Goal: Task Accomplishment & Management: Use online tool/utility

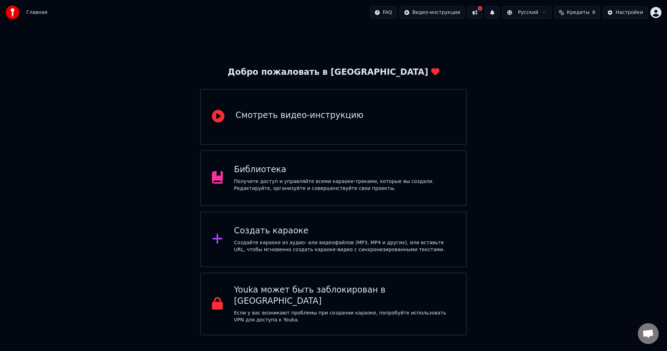
click at [291, 237] on div "Создать караоке Создайте караоке из аудио- или видеофайлов (MP3, MP4 и других),…" at bounding box center [344, 239] width 221 height 28
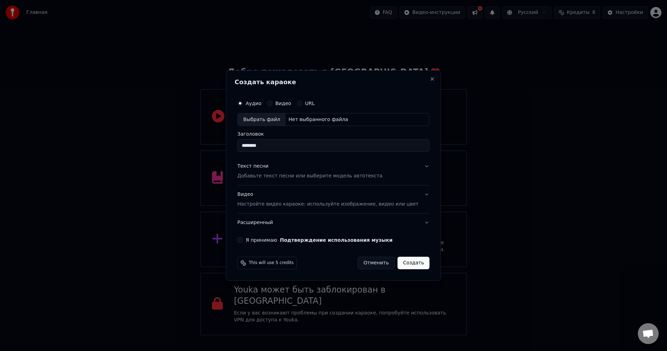
drag, startPoint x: 281, startPoint y: 143, endPoint x: 227, endPoint y: 144, distance: 53.9
click at [227, 144] on body "Главная FAQ Видео-инструкции Русский Кредиты 6 Настройки Добро пожаловать в You…" at bounding box center [333, 167] width 667 height 335
drag, startPoint x: 276, startPoint y: 149, endPoint x: 215, endPoint y: 153, distance: 60.6
click at [215, 153] on body "Главная FAQ Видео-инструкции Русский Кредиты 6 Настройки Добро пожаловать в You…" at bounding box center [333, 167] width 667 height 335
paste input "**********"
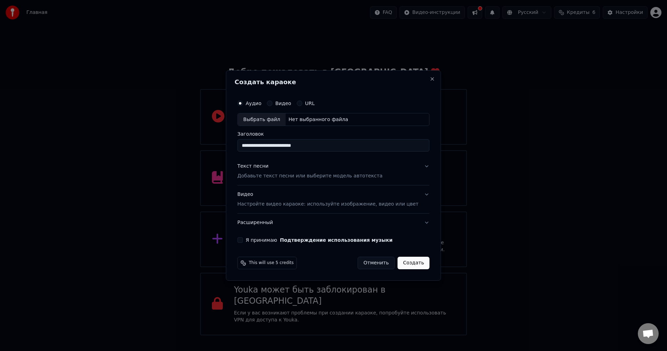
type input "**********"
click at [272, 176] on p "Добавьте текст песни или выберите модель автотекста" at bounding box center [309, 176] width 145 height 7
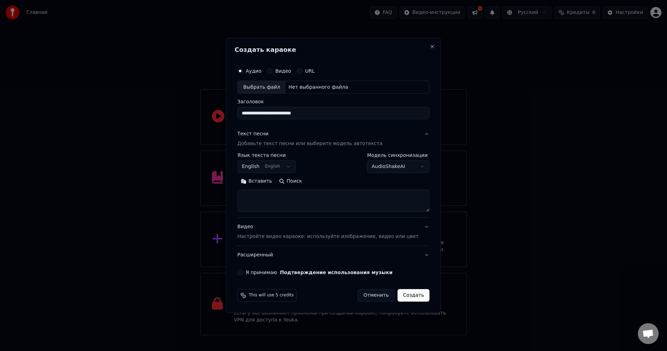
click at [296, 203] on textarea at bounding box center [333, 201] width 192 height 22
paste textarea "**********"
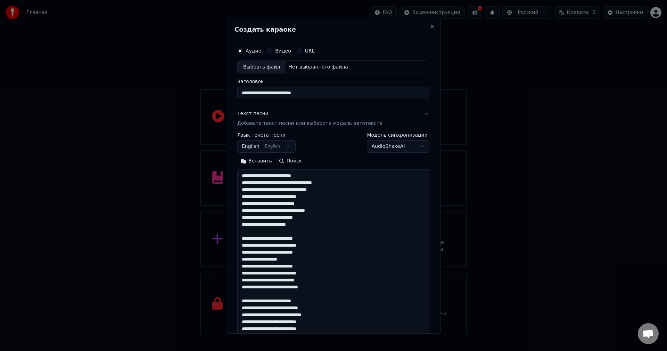
scroll to position [162, 0]
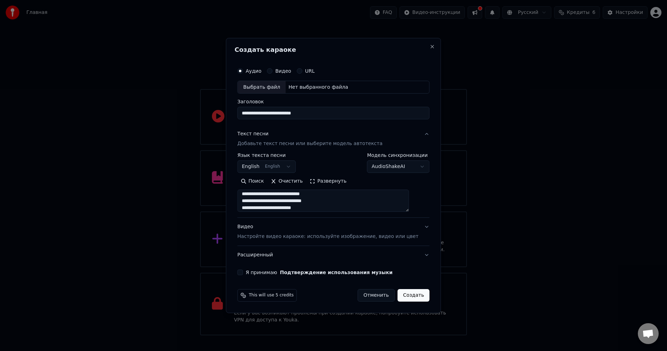
type textarea "**********"
click at [347, 238] on p "Настройте видео караоке: используйте изображение, видео или цвет" at bounding box center [327, 236] width 181 height 7
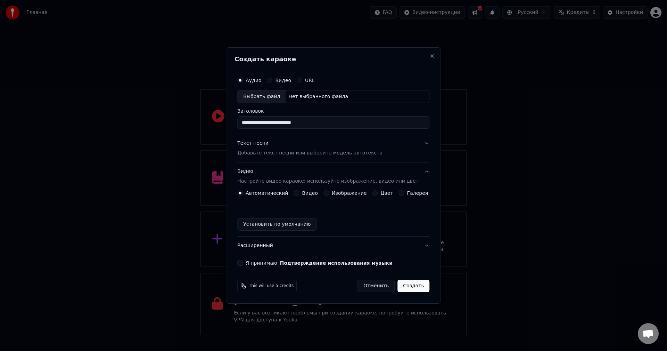
click at [339, 192] on label "Изображение" at bounding box center [349, 192] width 35 height 5
click at [329, 192] on button "Изображение" at bounding box center [326, 193] width 6 height 6
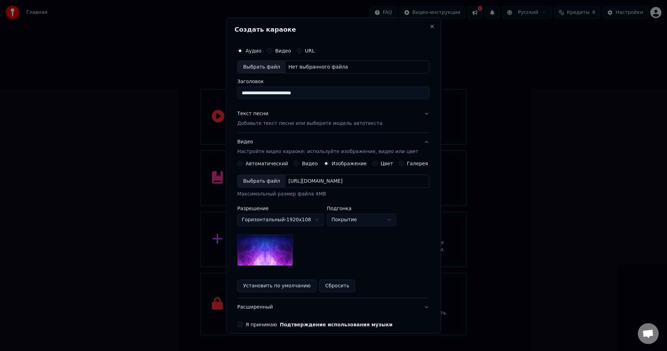
click at [270, 180] on div "Выбрать файл" at bounding box center [262, 181] width 48 height 13
click at [269, 180] on div "Выбрать файл" at bounding box center [262, 181] width 48 height 13
click at [305, 251] on div "**********" at bounding box center [333, 219] width 192 height 91
click at [265, 179] on div "Выбрать файл" at bounding box center [262, 181] width 48 height 13
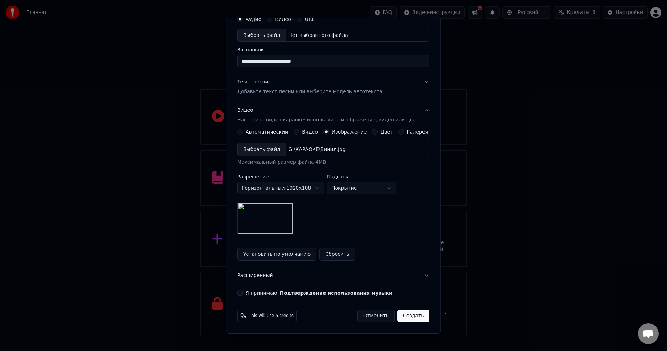
drag, startPoint x: 247, startPoint y: 293, endPoint x: 247, endPoint y: 296, distance: 3.8
click at [243, 293] on button "Я принимаю Подтверждение использования музыки" at bounding box center [240, 293] width 6 height 6
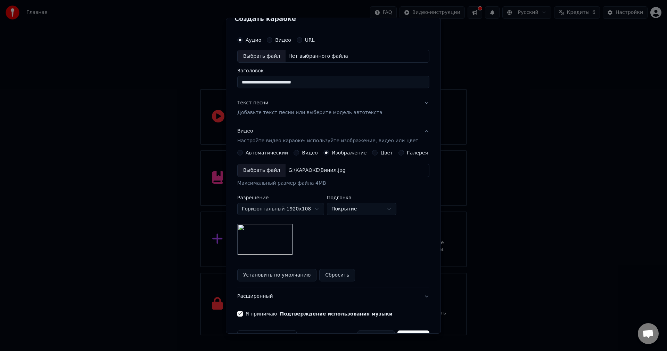
scroll to position [0, 0]
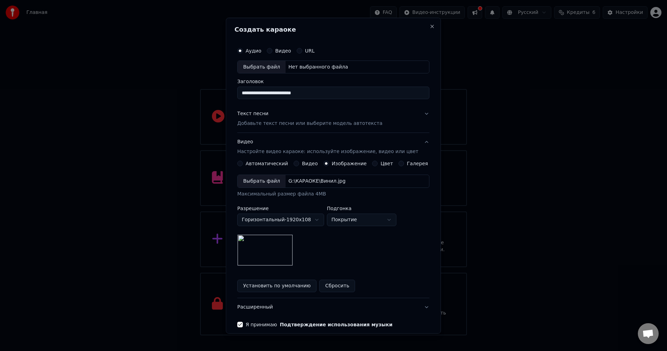
click at [282, 52] on label "Видео" at bounding box center [283, 50] width 16 height 5
click at [272, 52] on button "Видео" at bounding box center [270, 51] width 6 height 6
click at [261, 49] on label "Аудио" at bounding box center [254, 50] width 16 height 5
click at [243, 49] on button "Аудио" at bounding box center [240, 51] width 6 height 6
click at [417, 113] on button "Текст песни Добавьте текст песни или выберите модель автотекста" at bounding box center [333, 119] width 192 height 28
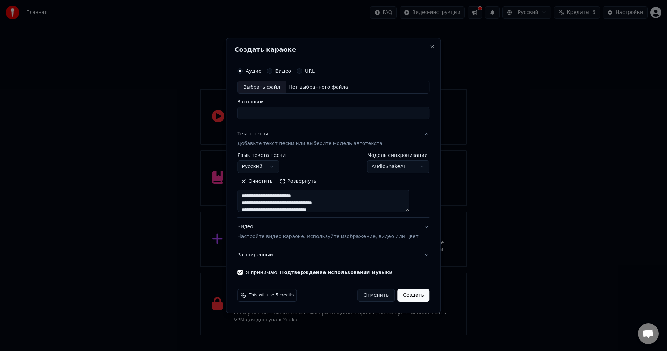
click at [398, 299] on button "Создать" at bounding box center [413, 295] width 32 height 13
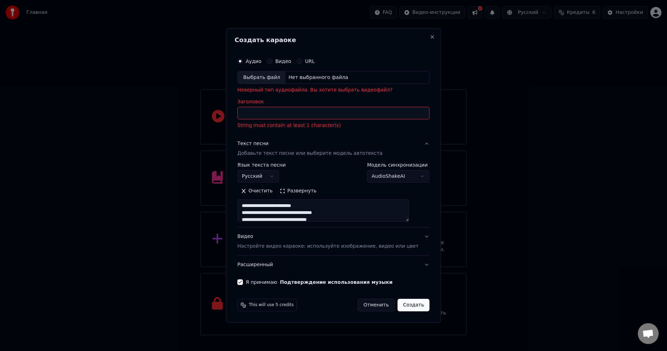
click at [330, 114] on input "Заголовок" at bounding box center [333, 113] width 192 height 13
paste input "**********"
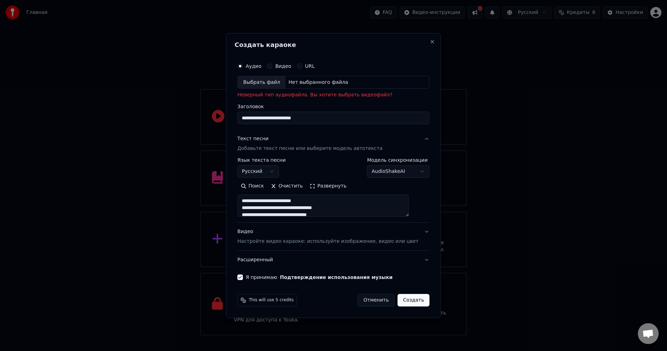
click at [270, 82] on div "Выбрать файл" at bounding box center [262, 82] width 48 height 13
type input "**********"
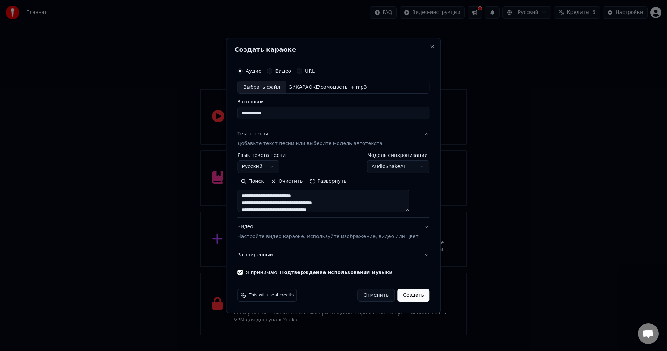
click at [399, 293] on button "Создать" at bounding box center [413, 295] width 32 height 13
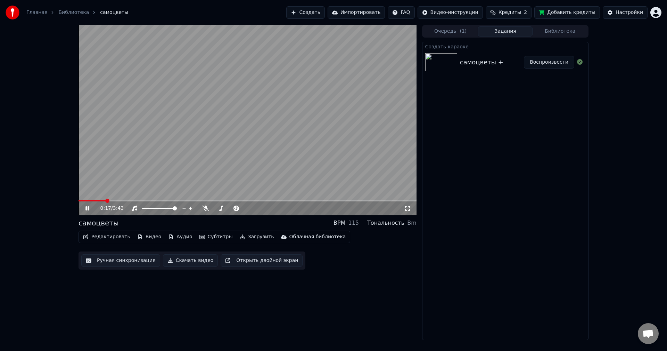
click at [88, 209] on icon at bounding box center [86, 208] width 3 height 4
click at [130, 261] on button "Ручная синхронизация" at bounding box center [120, 260] width 79 height 13
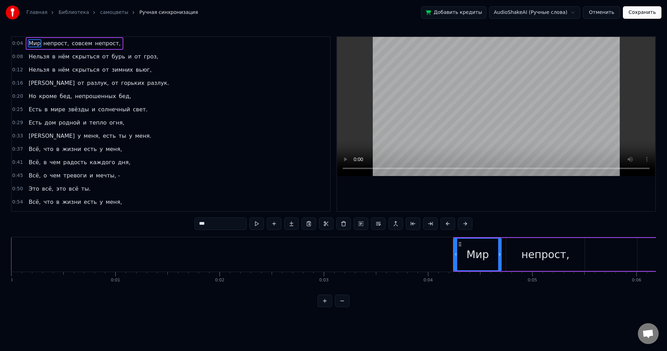
click at [651, 14] on button "Сохранить" at bounding box center [642, 12] width 39 height 13
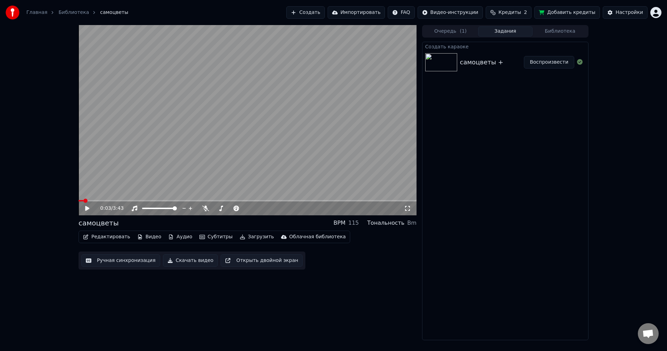
click at [450, 31] on button "Очередь ( 1 )" at bounding box center [450, 31] width 55 height 10
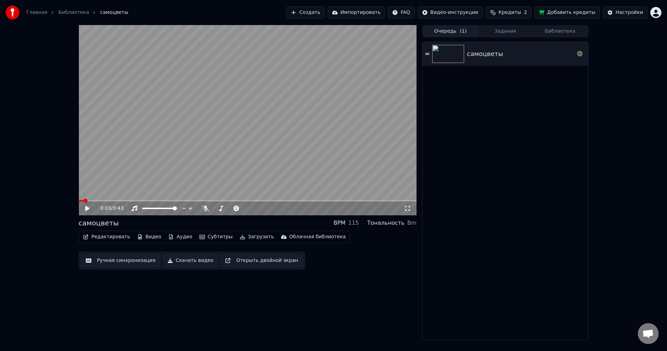
click at [107, 221] on div "самоцветы" at bounding box center [99, 223] width 40 height 10
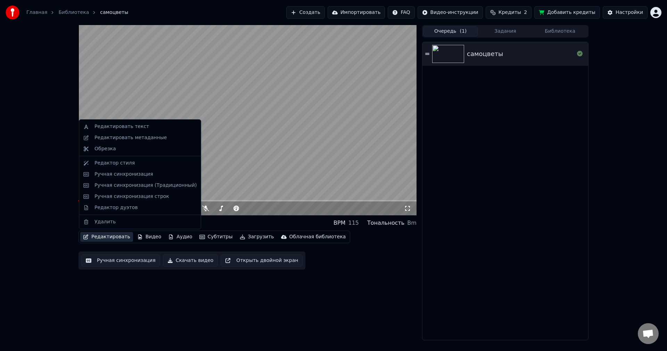
click at [105, 238] on button "Редактировать" at bounding box center [106, 237] width 53 height 10
click at [142, 139] on div "Редактировать метаданные" at bounding box center [131, 137] width 72 height 7
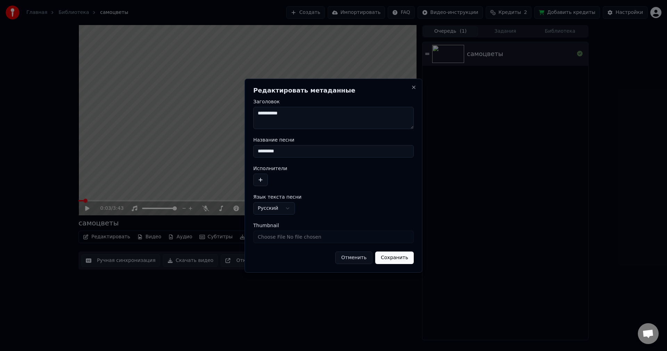
drag, startPoint x: 291, startPoint y: 114, endPoint x: 244, endPoint y: 114, distance: 46.9
click at [246, 113] on div "**********" at bounding box center [334, 176] width 178 height 194
type textarea "**********"
drag, startPoint x: 285, startPoint y: 153, endPoint x: 207, endPoint y: 150, distance: 77.5
click at [207, 150] on body "**********" at bounding box center [333, 175] width 667 height 351
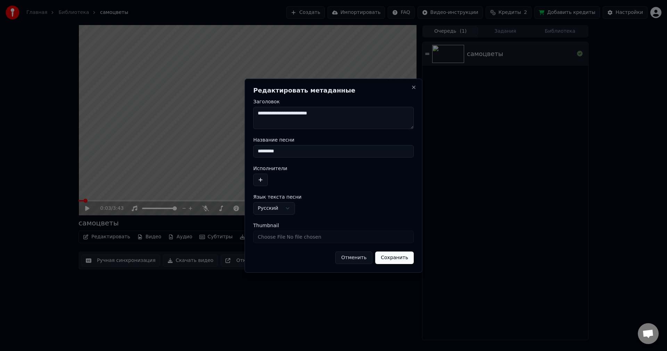
paste input "**********"
type input "**********"
click at [391, 259] on button "Сохранить" at bounding box center [394, 257] width 39 height 13
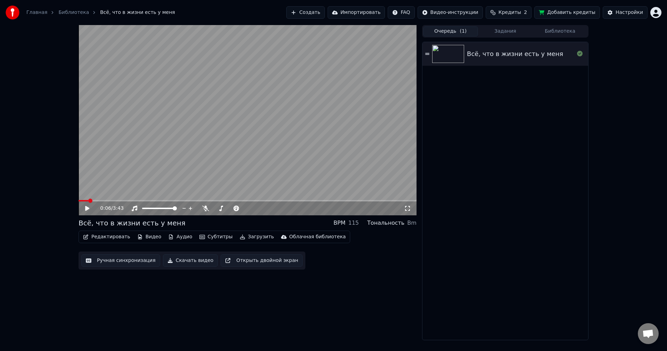
click at [214, 236] on button "Субтитры" at bounding box center [216, 237] width 39 height 10
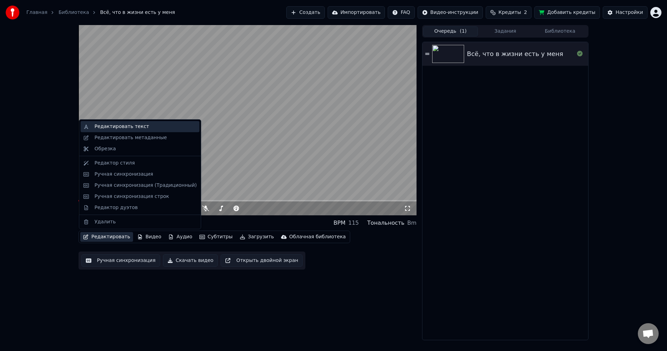
click at [142, 128] on div "Редактировать текст" at bounding box center [146, 126] width 102 height 7
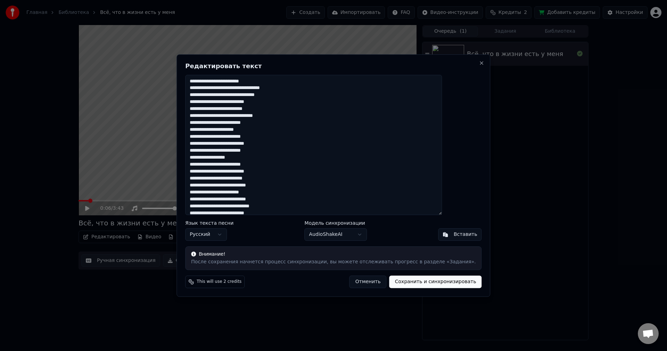
click at [362, 282] on button "Отменить" at bounding box center [368, 281] width 37 height 13
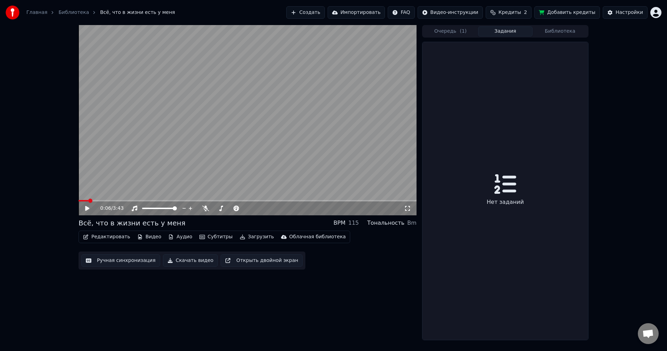
click at [502, 32] on button "Задания" at bounding box center [505, 31] width 55 height 10
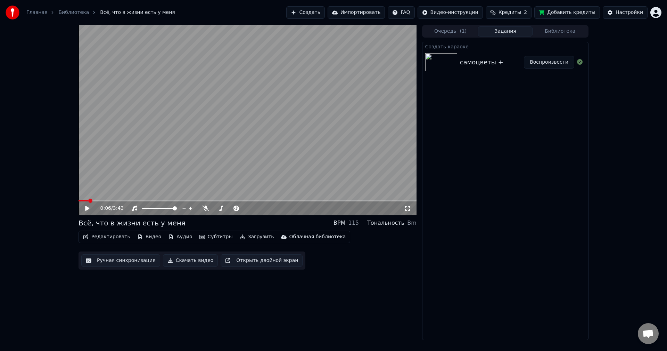
drag, startPoint x: 558, startPoint y: 33, endPoint x: 515, endPoint y: 31, distance: 42.8
click at [556, 33] on button "Библиотека" at bounding box center [560, 31] width 55 height 10
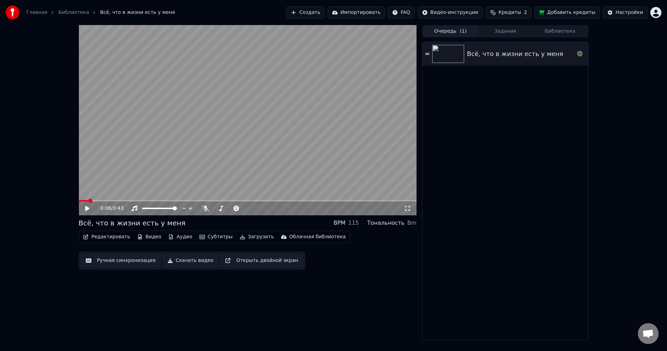
click at [447, 32] on button "Очередь ( 1 )" at bounding box center [450, 31] width 55 height 10
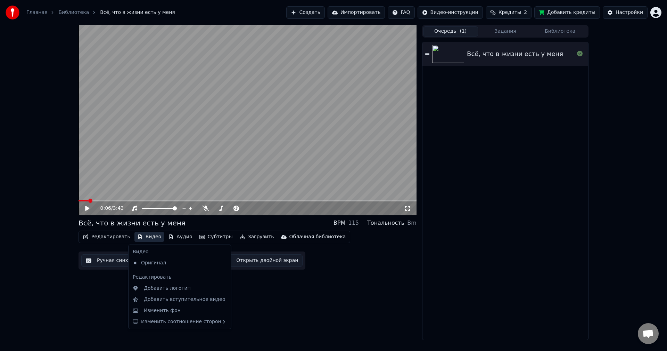
click at [146, 238] on button "Видео" at bounding box center [149, 237] width 30 height 10
click at [102, 298] on div "0:06 / 3:43 Всё, что в жизни есть у меня BPM 115 Тональность Bm Редактировать В…" at bounding box center [248, 182] width 338 height 315
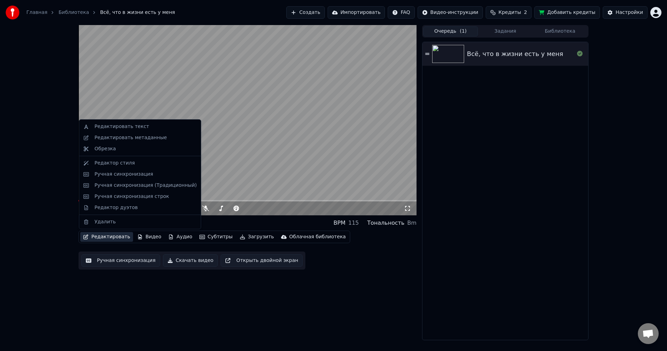
click at [114, 238] on button "Редактировать" at bounding box center [106, 237] width 53 height 10
click at [122, 163] on div "Редактор стиля" at bounding box center [115, 162] width 40 height 7
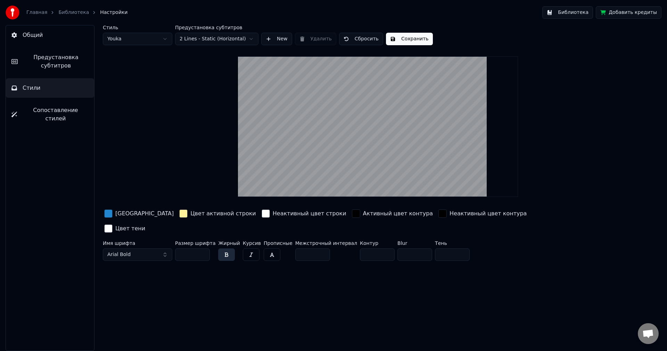
click at [109, 214] on div "button" at bounding box center [108, 213] width 8 height 8
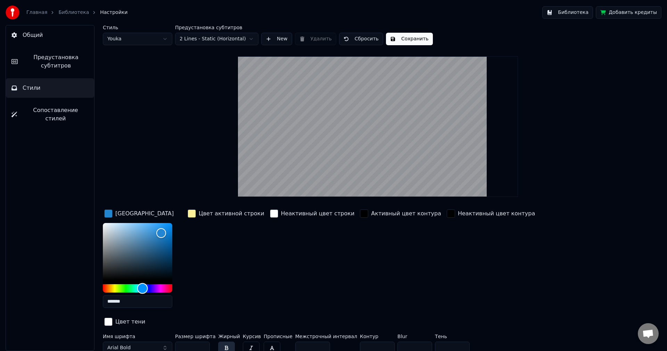
click at [133, 286] on div "Hue" at bounding box center [137, 288] width 69 height 8
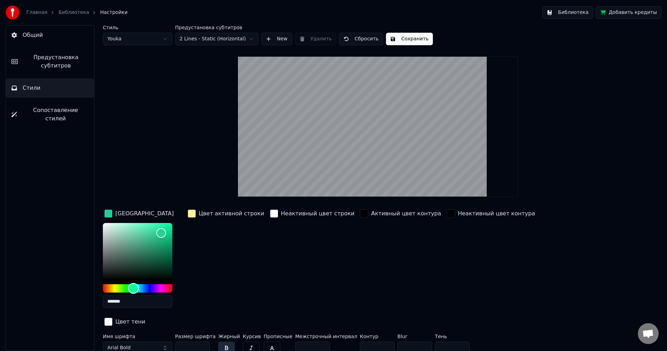
type input "*******"
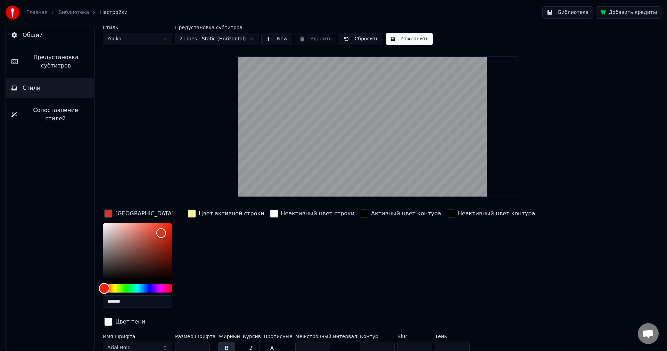
click at [104, 287] on div "Hue" at bounding box center [137, 288] width 69 height 8
click at [192, 213] on div "button" at bounding box center [192, 213] width 8 height 8
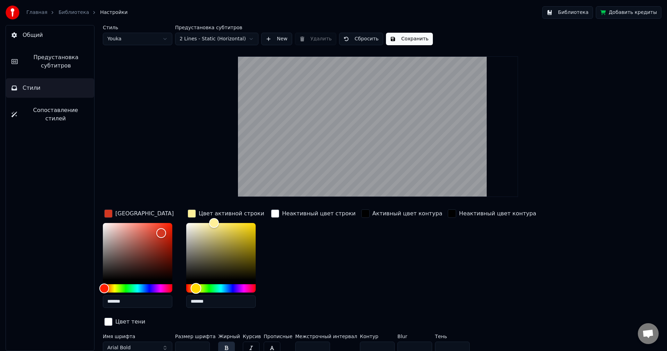
click at [232, 289] on div "Hue" at bounding box center [220, 288] width 69 height 8
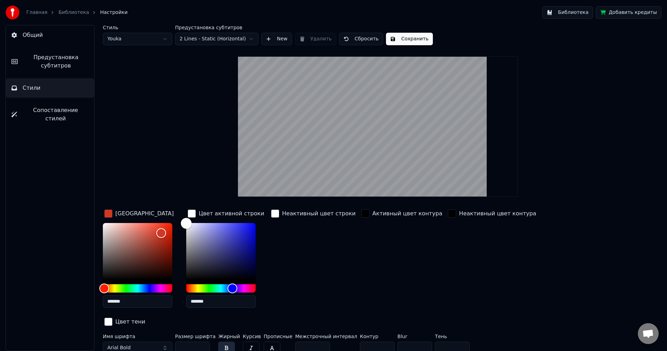
drag, startPoint x: 214, startPoint y: 222, endPoint x: 181, endPoint y: 223, distance: 32.7
click at [181, 223] on div "Color" at bounding box center [186, 223] width 11 height 11
click at [162, 341] on button "Arial Bold" at bounding box center [137, 347] width 69 height 13
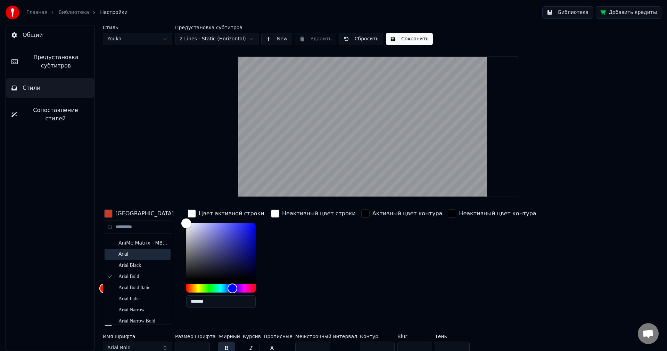
scroll to position [104, 0]
click at [139, 261] on div "Arial Black" at bounding box center [142, 258] width 49 height 7
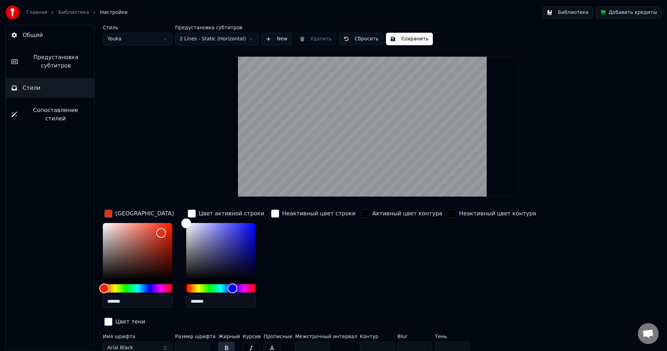
click at [141, 341] on button "Arial Black" at bounding box center [137, 347] width 69 height 13
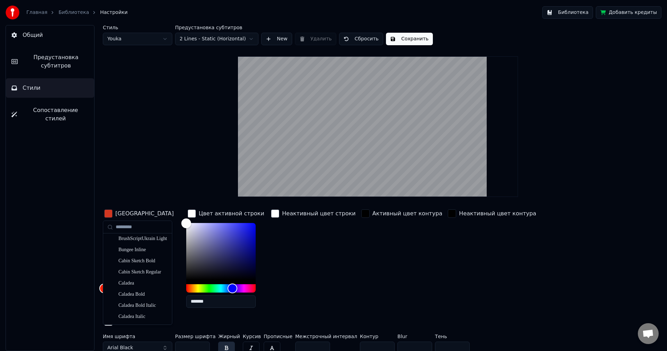
scroll to position [382, 0]
click at [141, 278] on div "Brinky Mono Basic" at bounding box center [142, 280] width 49 height 7
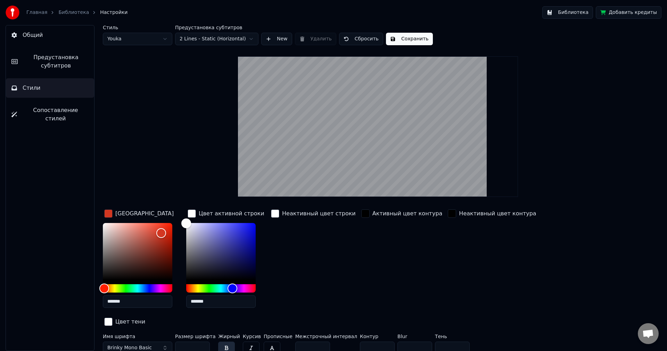
click at [128, 344] on span "Brinky Mono Basic" at bounding box center [129, 347] width 44 height 7
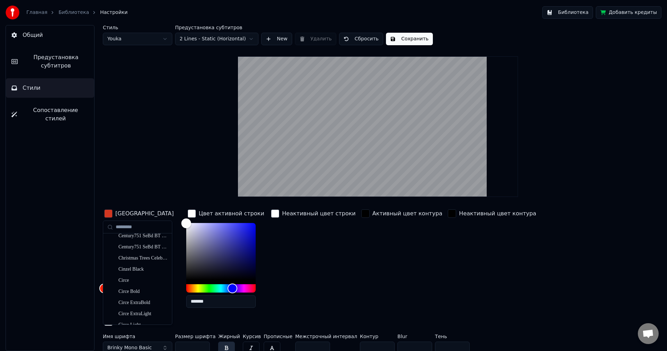
scroll to position [973, 0]
click at [135, 268] on div "Circe ExtraBold" at bounding box center [142, 267] width 49 height 7
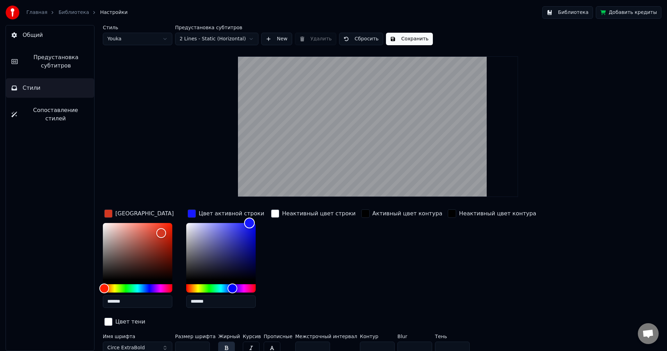
drag, startPoint x: 184, startPoint y: 223, endPoint x: 249, endPoint y: 222, distance: 65.0
click at [249, 222] on div "Color" at bounding box center [249, 222] width 11 height 11
drag, startPoint x: 249, startPoint y: 222, endPoint x: 222, endPoint y: 221, distance: 27.8
click at [222, 221] on div "Color" at bounding box center [221, 222] width 11 height 11
type input "*******"
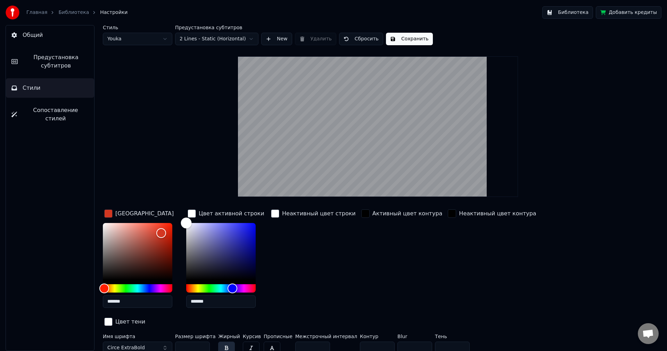
drag, startPoint x: 222, startPoint y: 221, endPoint x: 176, endPoint y: 220, distance: 45.5
click at [176, 220] on div "Цвет заливки ******* Цвет активной строки ******* Неактивный цвет строки Активн…" at bounding box center [336, 268] width 467 height 120
click at [159, 286] on div "Hue" at bounding box center [137, 288] width 69 height 8
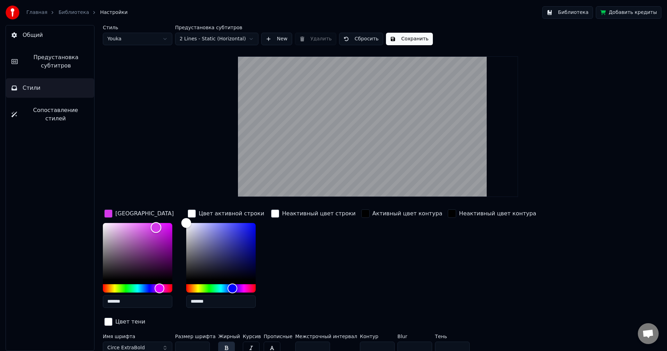
type input "*******"
drag, startPoint x: 159, startPoint y: 230, endPoint x: 155, endPoint y: 226, distance: 5.9
click at [155, 226] on div "Color" at bounding box center [155, 226] width 11 height 11
click at [397, 41] on button "Сохранить" at bounding box center [409, 39] width 47 height 13
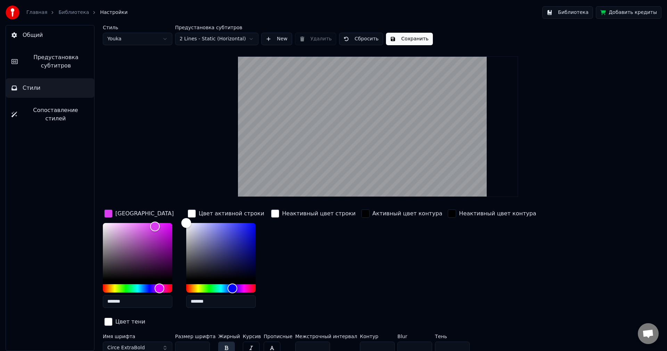
click at [63, 10] on link "Библиотека" at bounding box center [73, 12] width 31 height 7
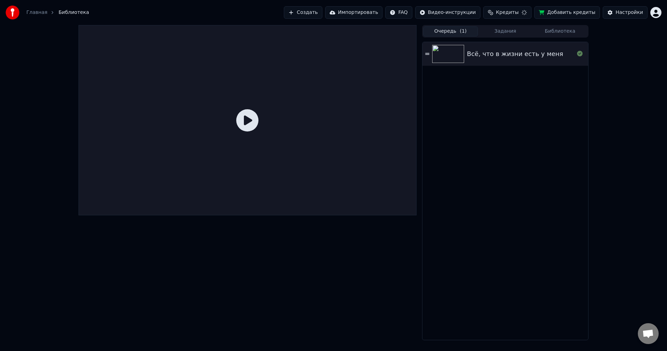
click at [511, 52] on div "Всё, что в жизни есть у меня" at bounding box center [515, 54] width 96 height 10
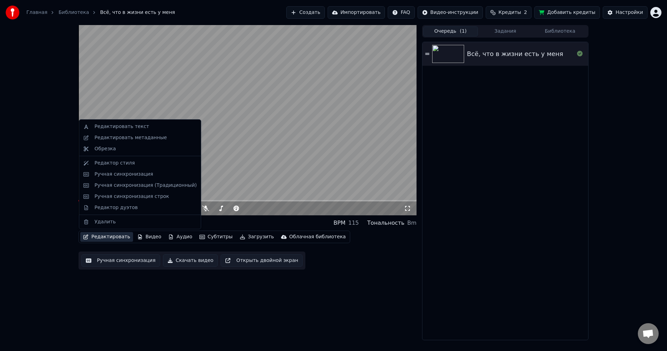
click at [109, 238] on button "Редактировать" at bounding box center [106, 237] width 53 height 10
click at [131, 164] on div "Редактор стиля" at bounding box center [146, 162] width 102 height 7
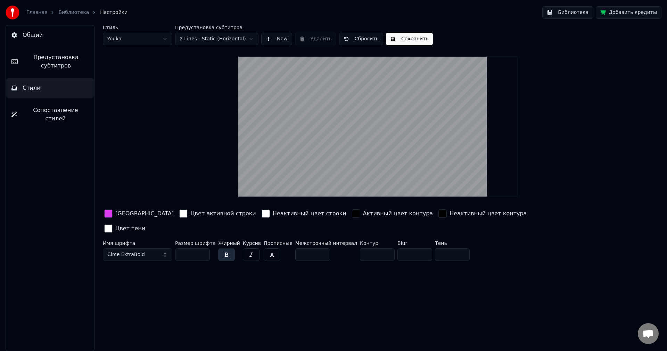
click at [203, 248] on input "**" at bounding box center [192, 254] width 35 height 13
click at [203, 248] on input "***" at bounding box center [192, 254] width 35 height 13
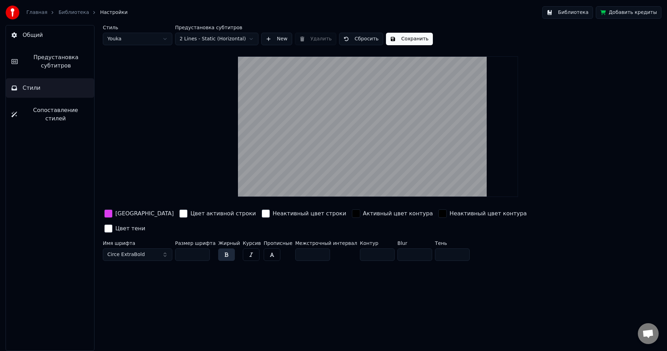
click at [203, 248] on input "***" at bounding box center [192, 254] width 35 height 13
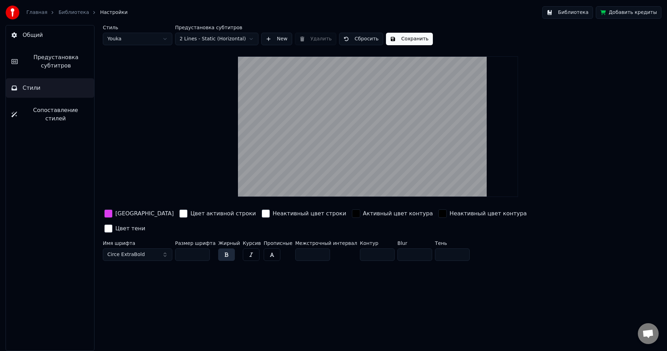
click at [203, 248] on input "***" at bounding box center [192, 254] width 35 height 13
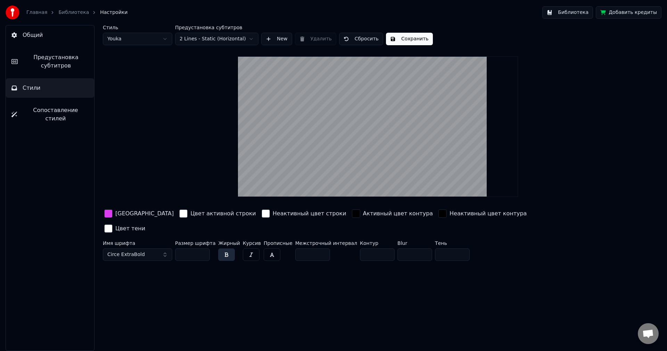
click at [203, 248] on input "***" at bounding box center [192, 254] width 35 height 13
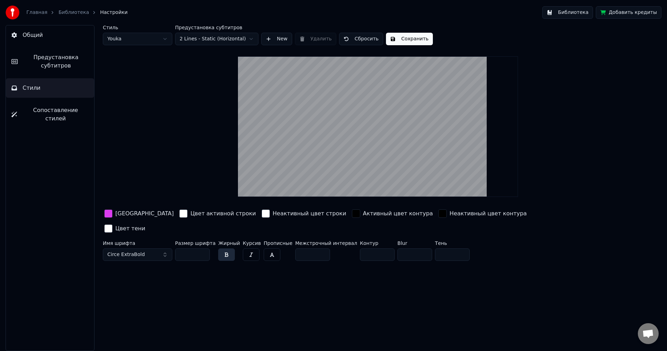
click at [203, 248] on input "***" at bounding box center [192, 254] width 35 height 13
type input "***"
click at [203, 248] on input "***" at bounding box center [192, 254] width 35 height 13
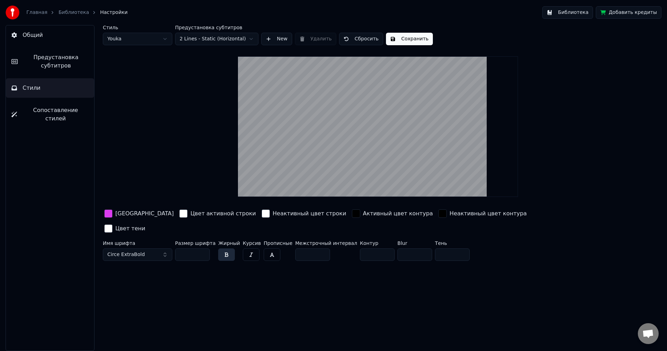
click at [221, 248] on button "button" at bounding box center [226, 254] width 17 height 13
click at [133, 251] on span "Circe ExtraBold" at bounding box center [126, 254] width 38 height 7
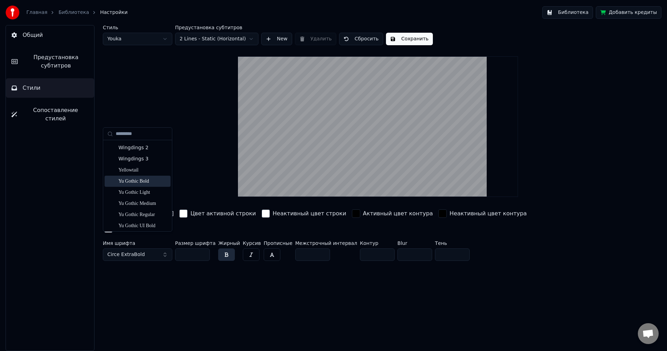
click at [146, 181] on div "Yu Gothic Bold" at bounding box center [142, 181] width 49 height 7
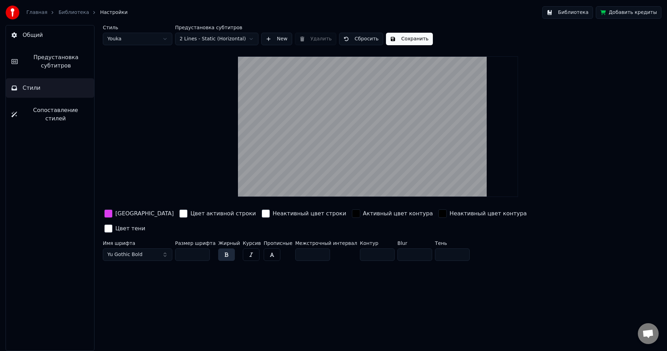
click at [313, 248] on input "*" at bounding box center [312, 254] width 35 height 13
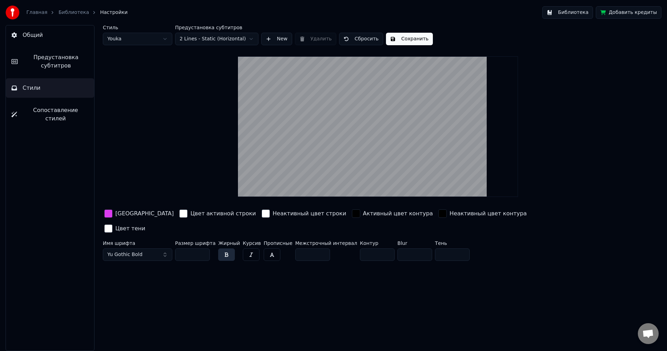
click at [313, 248] on input "*" at bounding box center [312, 254] width 35 height 13
type input "*"
click at [313, 248] on input "*" at bounding box center [312, 254] width 35 height 13
click at [264, 248] on button "button" at bounding box center [272, 254] width 17 height 13
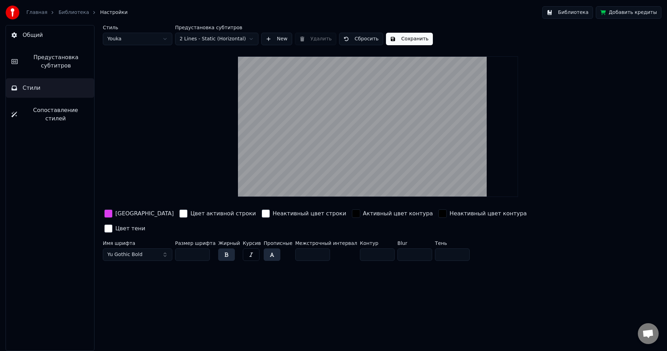
click at [264, 248] on button "button" at bounding box center [272, 254] width 17 height 13
click at [392, 40] on button "Сохранить" at bounding box center [409, 39] width 47 height 13
click at [72, 13] on link "Библиотека" at bounding box center [73, 12] width 31 height 7
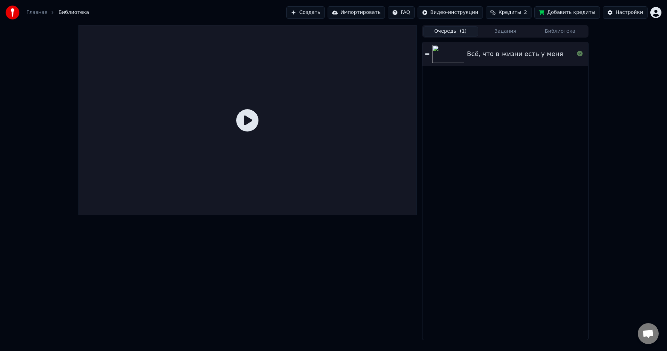
click at [453, 53] on img at bounding box center [448, 54] width 32 height 18
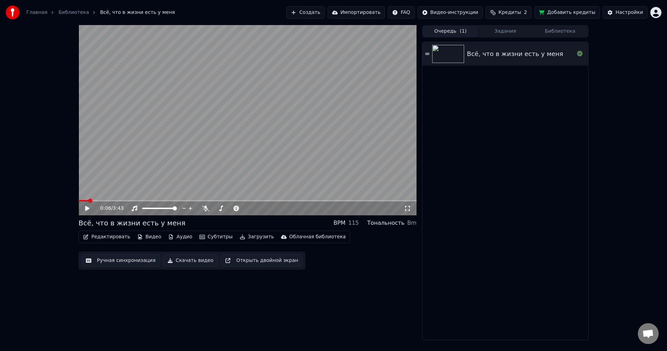
click at [95, 239] on button "Редактировать" at bounding box center [106, 237] width 53 height 10
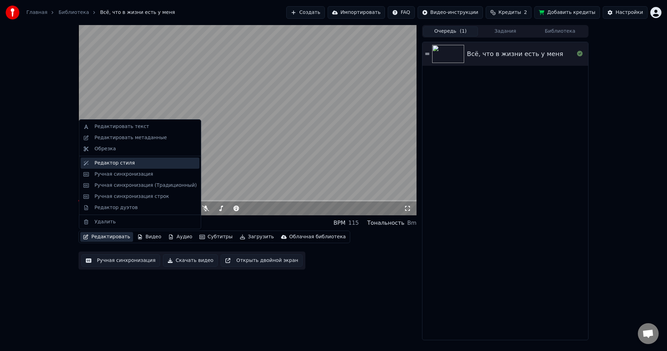
click at [117, 165] on div "Редактор стиля" at bounding box center [115, 162] width 40 height 7
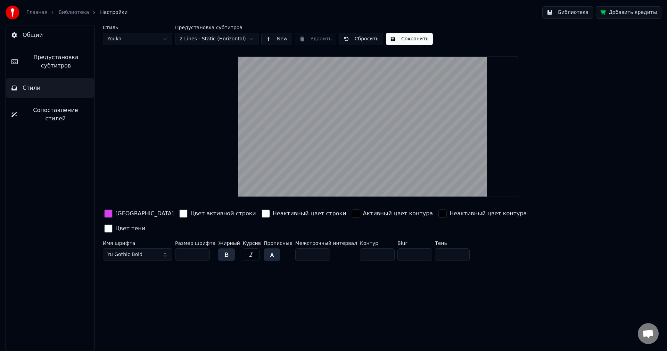
drag, startPoint x: 191, startPoint y: 240, endPoint x: 166, endPoint y: 239, distance: 25.0
click at [166, 240] on div "Имя шрифта Yu Gothic Bold Размер шрифта *** Жирный Курсив Прописные Межстрочный…" at bounding box center [336, 251] width 467 height 23
type input "**"
click at [137, 251] on span "Yu Gothic Bold" at bounding box center [124, 254] width 35 height 7
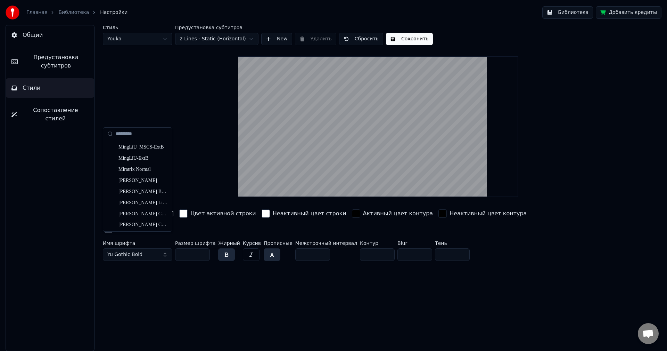
scroll to position [3879, 0]
click at [141, 166] on div "[PERSON_NAME] Libre Bold" at bounding box center [142, 168] width 49 height 7
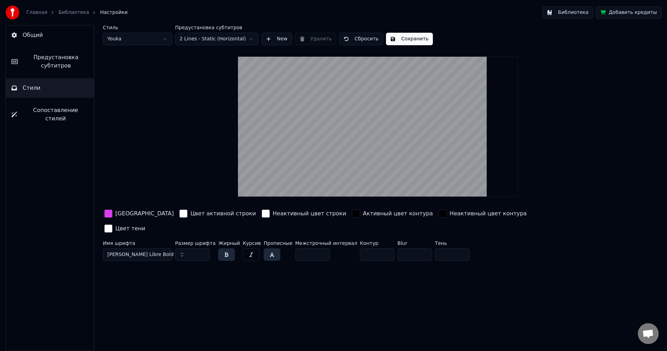
drag, startPoint x: 298, startPoint y: 240, endPoint x: 284, endPoint y: 240, distance: 13.9
click at [284, 240] on div "Имя шрифта [PERSON_NAME] Libre Bold Размер шрифта ** Жирный Курсив Прописные Ме…" at bounding box center [336, 251] width 467 height 23
type input "*"
click at [303, 268] on div "Стиль Youka Предустановка субтитров 2 Lines - Static (Horizontal) New Удалить С…" at bounding box center [378, 188] width 578 height 326
click at [405, 36] on button "Сохранить" at bounding box center [409, 39] width 47 height 13
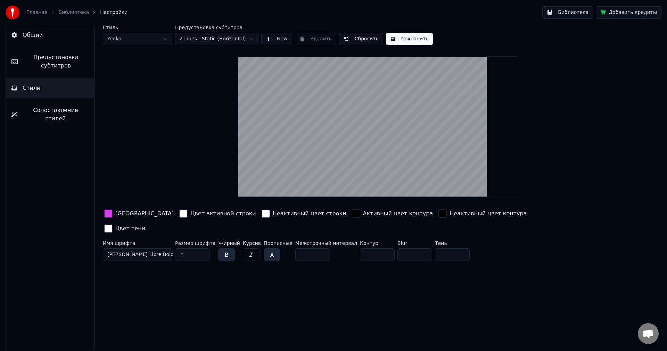
click at [63, 9] on div "Главная Библиотека Настройки" at bounding box center [67, 13] width 122 height 14
click at [62, 12] on link "Библиотека" at bounding box center [73, 12] width 31 height 7
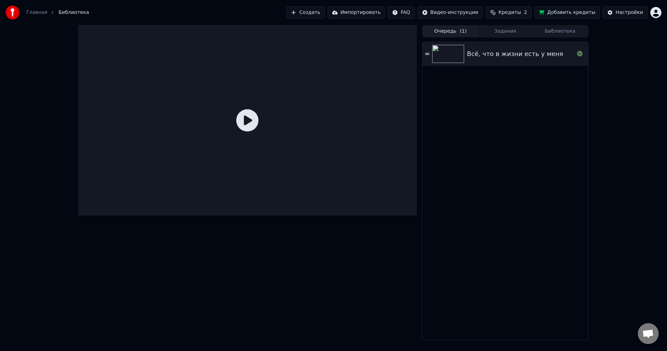
click at [478, 53] on div "Всё, что в жизни есть у меня" at bounding box center [515, 54] width 96 height 10
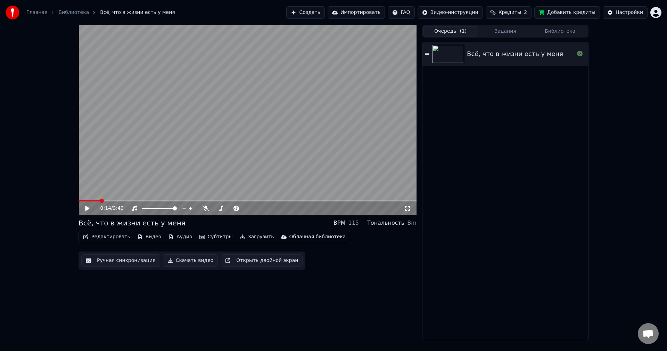
click at [92, 233] on button "Редактировать" at bounding box center [106, 237] width 53 height 10
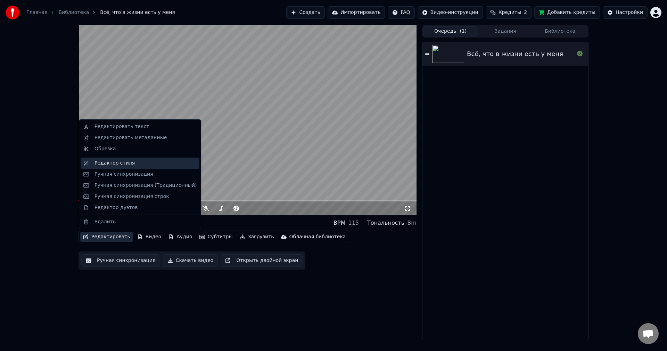
click at [118, 163] on div "Редактор стиля" at bounding box center [115, 162] width 40 height 7
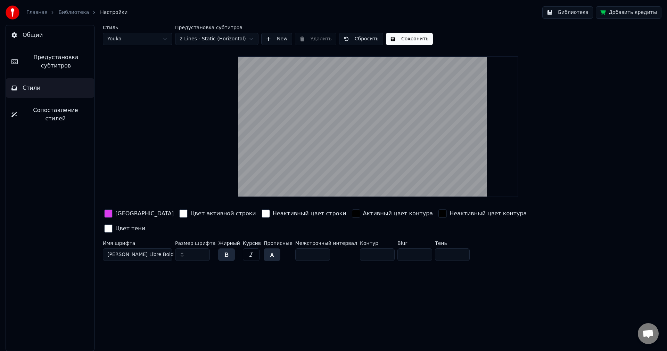
click at [221, 248] on button "button" at bounding box center [226, 254] width 17 height 13
drag, startPoint x: 189, startPoint y: 239, endPoint x: 174, endPoint y: 242, distance: 15.2
click at [174, 242] on div "Имя шрифта [PERSON_NAME] Libre Bold Размер шрифта ** Жирный Курсив Прописные Ме…" at bounding box center [336, 251] width 467 height 23
type input "**"
click at [177, 274] on div "Стиль Youka Предустановка субтитров 2 Lines - Static (Horizontal) New Удалить С…" at bounding box center [378, 188] width 578 height 326
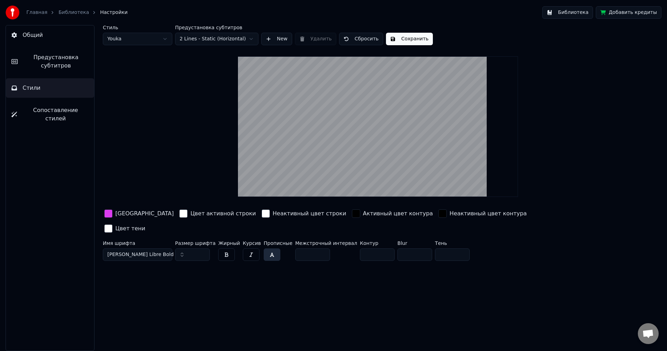
drag, startPoint x: 355, startPoint y: 237, endPoint x: 340, endPoint y: 239, distance: 15.7
click at [340, 240] on div "Имя шрифта [PERSON_NAME] Libre Bold Размер шрифта ** Жирный Курсив Прописные Ме…" at bounding box center [336, 251] width 467 height 23
drag, startPoint x: 348, startPoint y: 240, endPoint x: 338, endPoint y: 240, distance: 10.1
click at [338, 240] on div "Имя шрифта [PERSON_NAME] Libre Bold Размер шрифта ** Жирный Курсив Прописные Ме…" at bounding box center [336, 251] width 467 height 23
drag, startPoint x: 360, startPoint y: 237, endPoint x: 336, endPoint y: 242, distance: 24.7
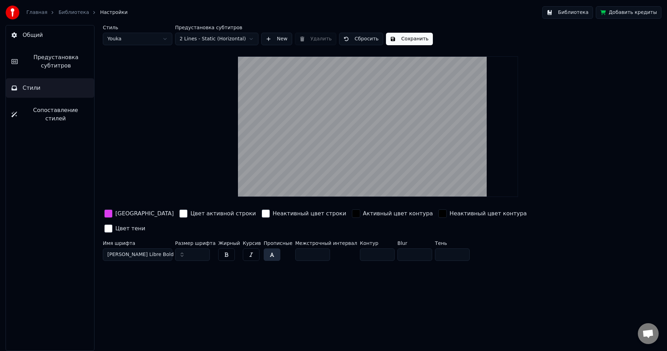
click at [336, 242] on div "Имя шрифта [PERSON_NAME] Libre Bold Размер шрифта ** Жирный Курсив Прописные Ме…" at bounding box center [336, 251] width 467 height 23
type input "*"
drag, startPoint x: 427, startPoint y: 241, endPoint x: 421, endPoint y: 240, distance: 6.0
click at [435, 248] on input "*" at bounding box center [452, 254] width 35 height 13
type input "**"
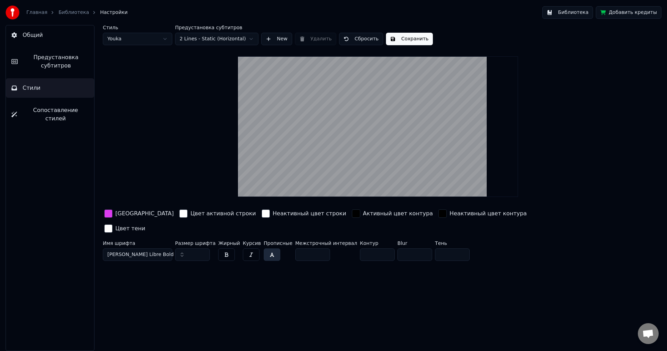
drag, startPoint x: 386, startPoint y: 241, endPoint x: 379, endPoint y: 241, distance: 6.9
click at [379, 241] on div "Имя шрифта [PERSON_NAME] Libre Bold Размер шрифта ** Жирный Курсив Прописные Ме…" at bounding box center [336, 251] width 467 height 23
drag, startPoint x: 392, startPoint y: 239, endPoint x: 381, endPoint y: 239, distance: 10.8
click at [397, 248] on input "**" at bounding box center [414, 254] width 35 height 13
type input "*"
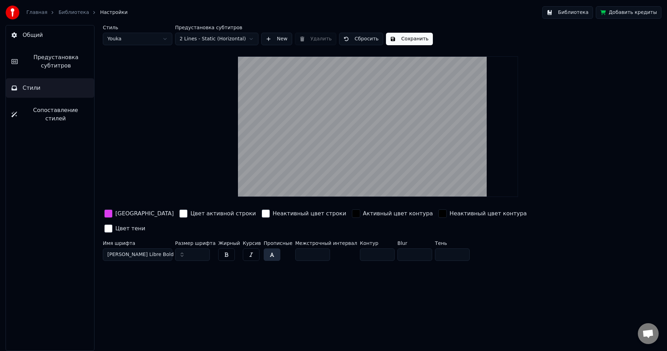
click at [438, 213] on div "button" at bounding box center [442, 213] width 8 height 8
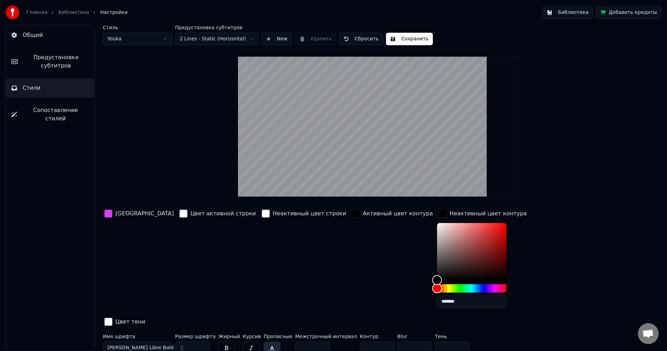
click at [438, 213] on div "button" at bounding box center [442, 213] width 8 height 8
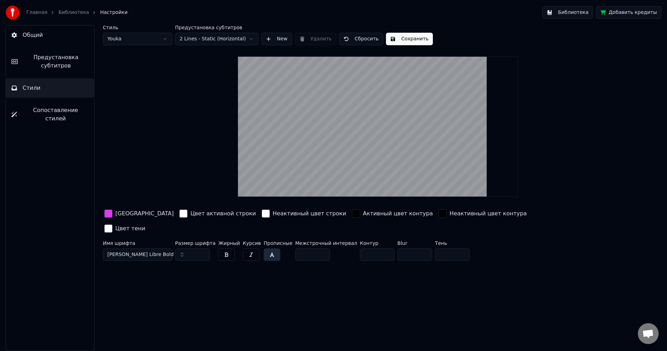
drag, startPoint x: 429, startPoint y: 238, endPoint x: 425, endPoint y: 239, distance: 4.6
click at [435, 248] on input "**" at bounding box center [452, 254] width 35 height 13
drag, startPoint x: 428, startPoint y: 237, endPoint x: 420, endPoint y: 237, distance: 8.0
click at [435, 248] on input "*" at bounding box center [452, 254] width 35 height 13
type input "*"
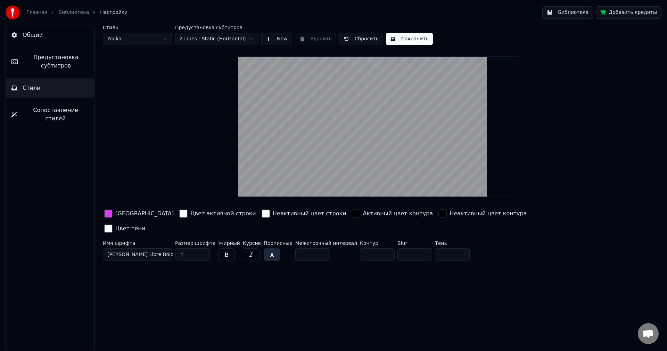
click at [396, 36] on button "Сохранить" at bounding box center [409, 39] width 47 height 13
click at [71, 12] on link "Библиотека" at bounding box center [73, 12] width 31 height 7
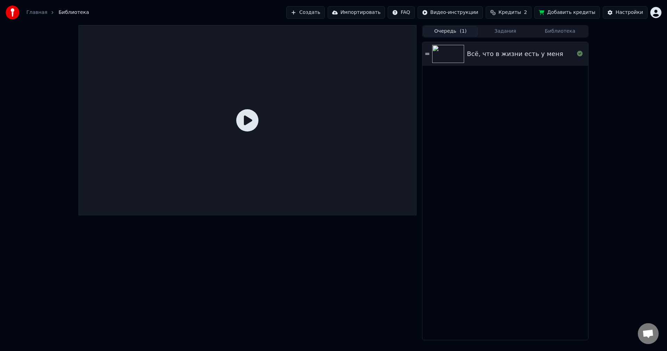
click at [474, 56] on div "Всё, что в жизни есть у меня" at bounding box center [515, 54] width 96 height 10
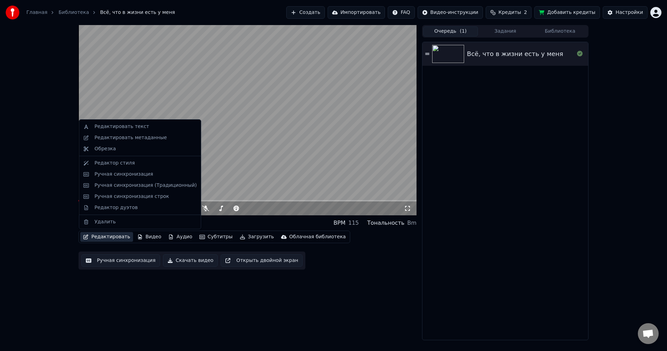
click at [107, 235] on button "Редактировать" at bounding box center [106, 237] width 53 height 10
click at [116, 136] on div "Редактировать метаданные" at bounding box center [131, 137] width 72 height 7
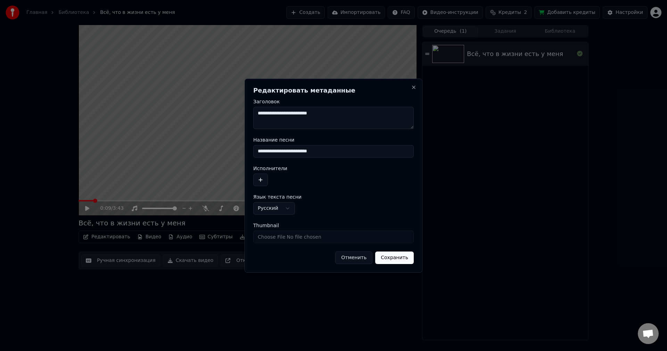
drag, startPoint x: 325, startPoint y: 111, endPoint x: 249, endPoint y: 115, distance: 75.8
click at [249, 115] on div "**********" at bounding box center [334, 176] width 178 height 194
type textarea "*********"
click at [398, 255] on button "Сохранить" at bounding box center [394, 257] width 39 height 13
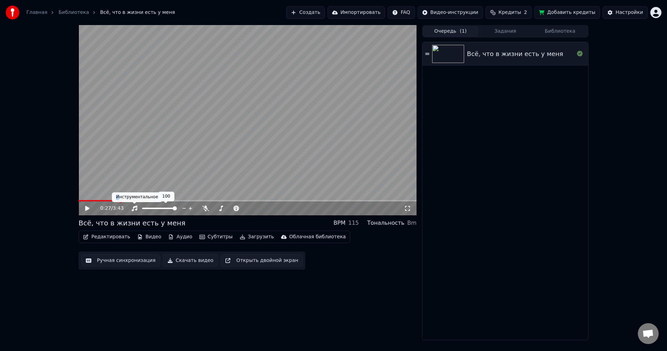
drag, startPoint x: 120, startPoint y: 200, endPoint x: 116, endPoint y: 200, distance: 4.2
click at [116, 200] on div "Инструментальное Инструментальное" at bounding box center [137, 197] width 50 height 10
click at [113, 201] on span at bounding box center [115, 200] width 4 height 4
click at [109, 200] on span at bounding box center [96, 200] width 35 height 1
click at [105, 200] on span at bounding box center [94, 200] width 30 height 1
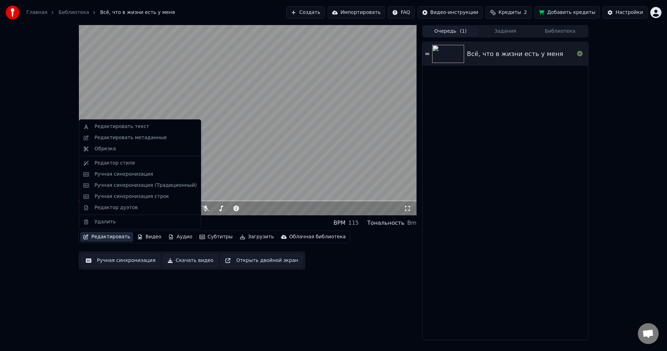
click at [112, 237] on button "Редактировать" at bounding box center [106, 237] width 53 height 10
click at [127, 197] on div "Ручная синхронизация строк" at bounding box center [132, 196] width 75 height 7
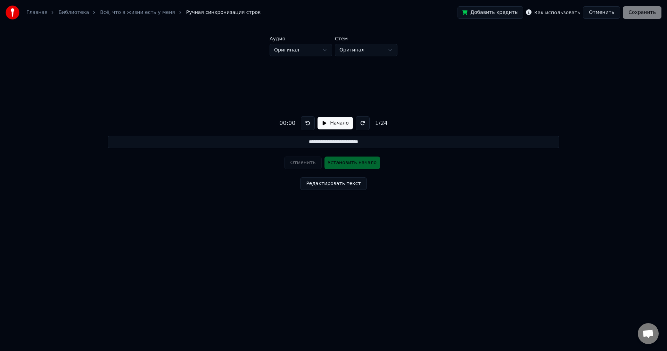
click at [606, 13] on button "Отменить" at bounding box center [601, 12] width 37 height 13
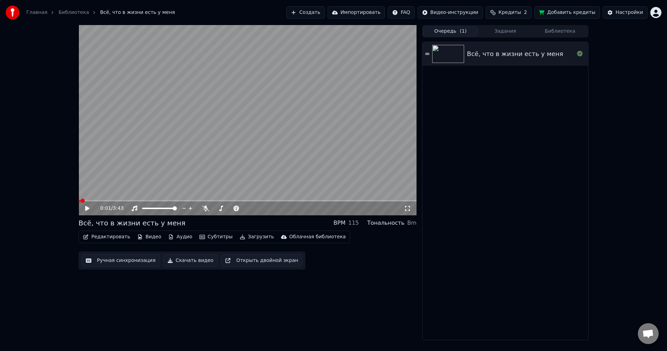
click at [11, 185] on div "0:01 / 3:43 Всё, что в жизни есть у меня BPM 115 Тональность Bm Редактировать В…" at bounding box center [333, 182] width 667 height 315
click at [81, 202] on span at bounding box center [83, 200] width 4 height 4
click at [87, 208] on icon at bounding box center [87, 208] width 4 height 5
click at [87, 208] on icon at bounding box center [86, 208] width 3 height 4
click at [292, 207] on icon at bounding box center [291, 207] width 3 height 3
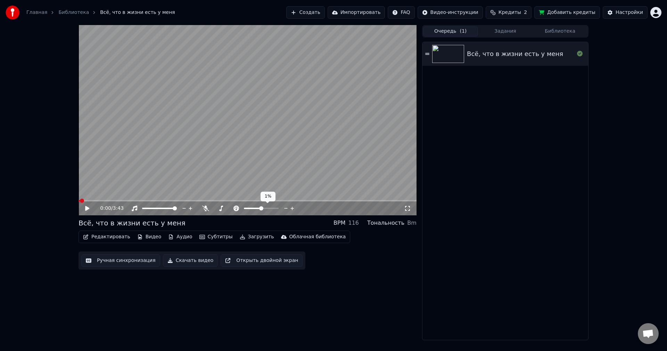
click at [292, 207] on icon at bounding box center [291, 207] width 3 height 3
click at [284, 207] on icon at bounding box center [286, 208] width 7 height 7
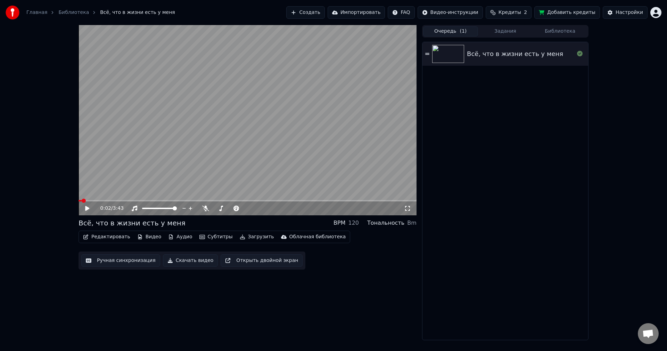
click at [82, 201] on span at bounding box center [84, 200] width 4 height 4
click at [79, 201] on span at bounding box center [79, 200] width 0 height 1
click at [63, 205] on div "0:02 / 3:43 Всё, что в жизни есть у меня BPM 120 Тональность Bm Редактировать В…" at bounding box center [333, 182] width 667 height 315
click at [79, 202] on span at bounding box center [81, 200] width 4 height 4
click at [85, 208] on icon at bounding box center [92, 208] width 16 height 6
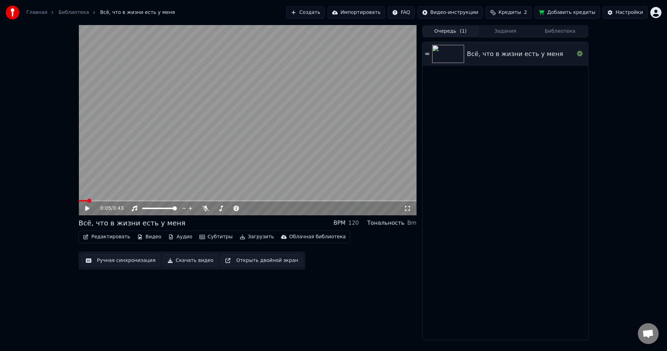
click at [87, 207] on icon at bounding box center [87, 208] width 4 height 5
click at [82, 201] on span at bounding box center [84, 200] width 4 height 4
click at [85, 207] on icon at bounding box center [92, 208] width 16 height 6
drag, startPoint x: 0, startPoint y: 210, endPoint x: 21, endPoint y: 210, distance: 20.8
click at [0, 210] on div "0:03 / 3:43 Всё, что в жизни есть у меня BPM 120 Тональность Bm Редактировать В…" at bounding box center [333, 182] width 667 height 315
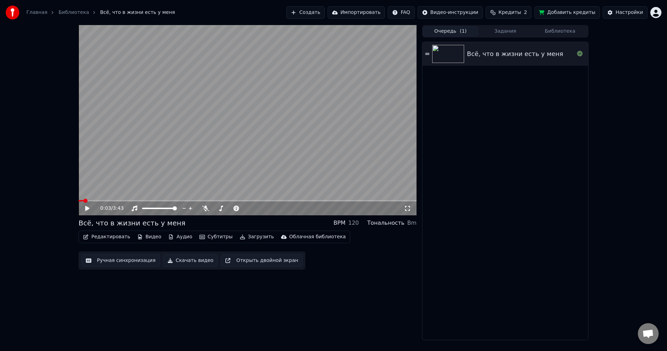
click at [88, 207] on icon at bounding box center [92, 208] width 16 height 6
click at [88, 207] on icon at bounding box center [86, 208] width 3 height 4
click at [179, 165] on video at bounding box center [248, 120] width 338 height 190
click at [67, 13] on link "Библиотека" at bounding box center [73, 12] width 31 height 7
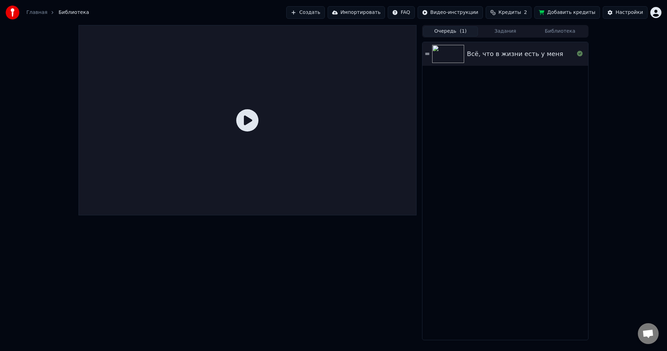
click at [485, 53] on div "Всё, что в жизни есть у меня" at bounding box center [515, 54] width 96 height 10
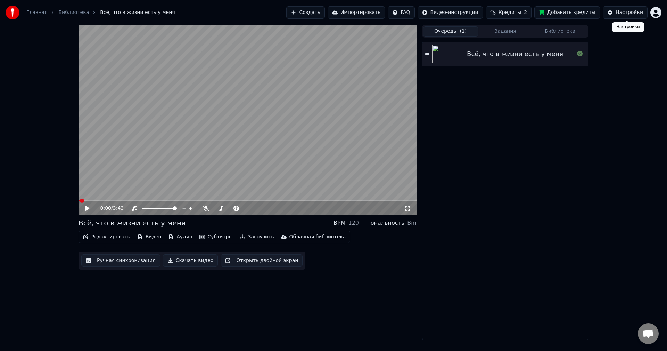
click at [624, 10] on div "Настройки" at bounding box center [629, 12] width 27 height 7
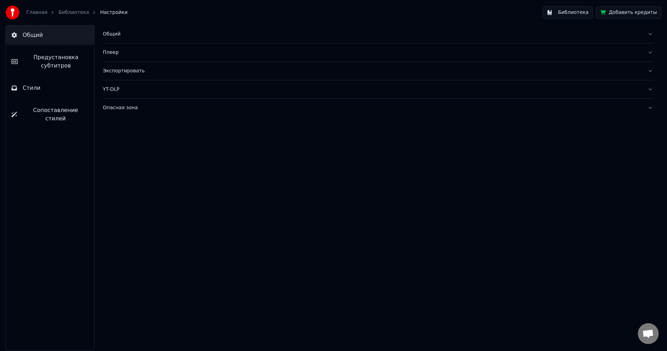
click at [109, 33] on div "Общий" at bounding box center [372, 34] width 539 height 7
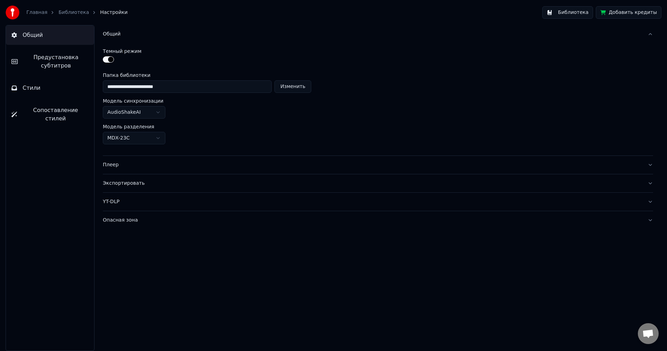
click at [109, 33] on div "Общий" at bounding box center [372, 34] width 539 height 7
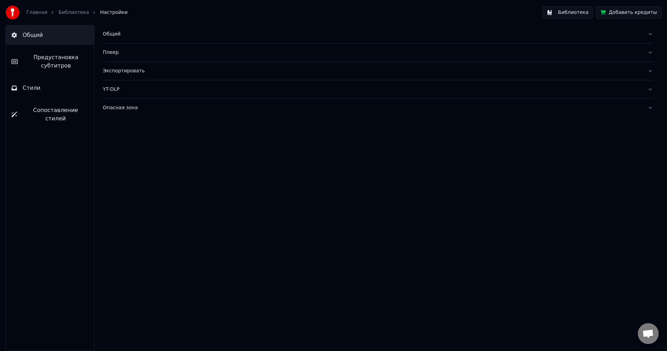
click at [116, 109] on div "Опасная зона" at bounding box center [372, 107] width 539 height 7
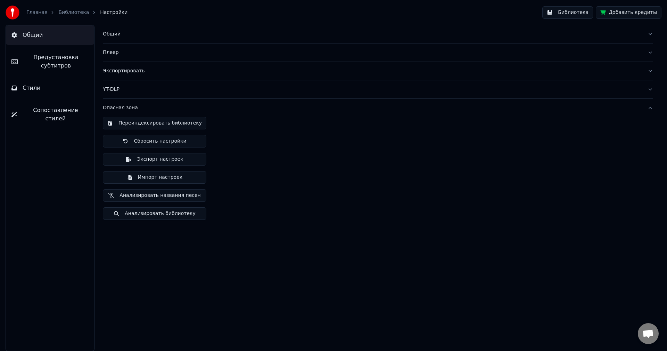
click at [117, 108] on div "Опасная зона" at bounding box center [372, 107] width 539 height 7
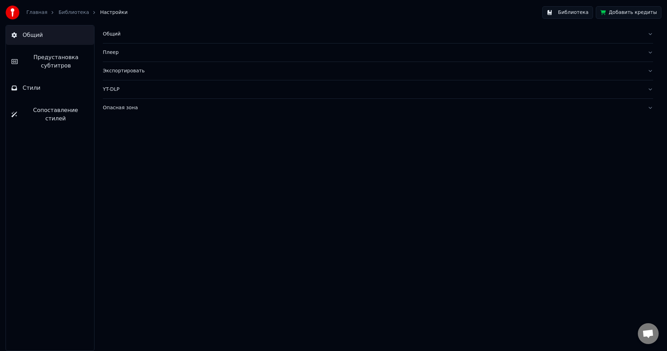
click at [57, 110] on span "Сопоставление стилей" at bounding box center [56, 114] width 66 height 17
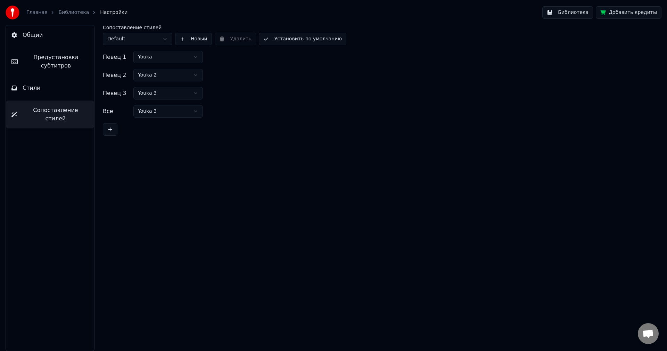
click at [57, 110] on span "Сопоставление стилей" at bounding box center [56, 114] width 66 height 17
click at [28, 88] on span "Стили" at bounding box center [32, 88] width 18 height 8
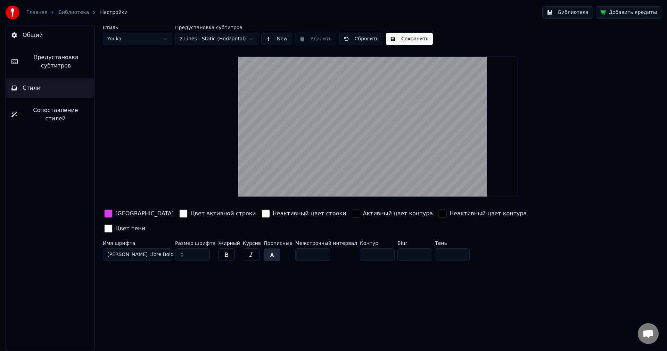
click at [6, 78] on button "Стили" at bounding box center [50, 87] width 88 height 19
click at [66, 11] on link "Библиотека" at bounding box center [73, 12] width 31 height 7
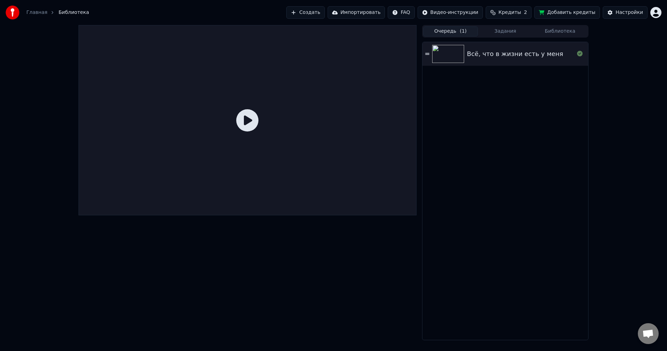
click at [484, 55] on div "Всё, что в жизни есть у меня" at bounding box center [515, 54] width 96 height 10
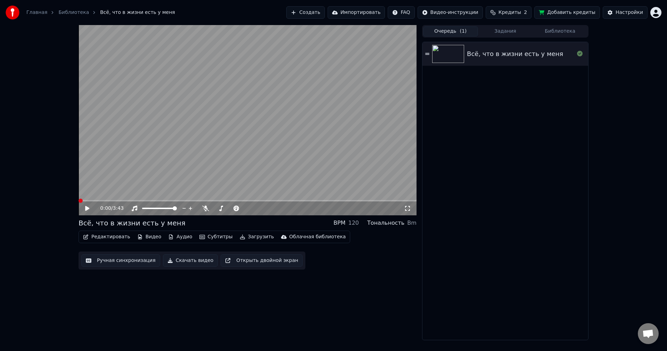
click at [79, 203] on span at bounding box center [81, 200] width 4 height 4
click at [86, 207] on icon at bounding box center [87, 208] width 4 height 5
click at [179, 259] on button "Скачать видео" at bounding box center [190, 260] width 55 height 13
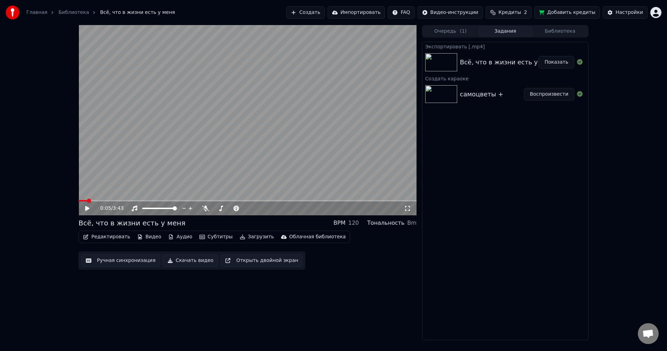
click at [458, 62] on div at bounding box center [442, 62] width 35 height 18
click at [553, 62] on button "Показать" at bounding box center [557, 62] width 36 height 13
click at [445, 63] on img at bounding box center [441, 62] width 32 height 18
click at [79, 203] on span at bounding box center [81, 200] width 4 height 4
click at [86, 208] on icon at bounding box center [87, 208] width 4 height 5
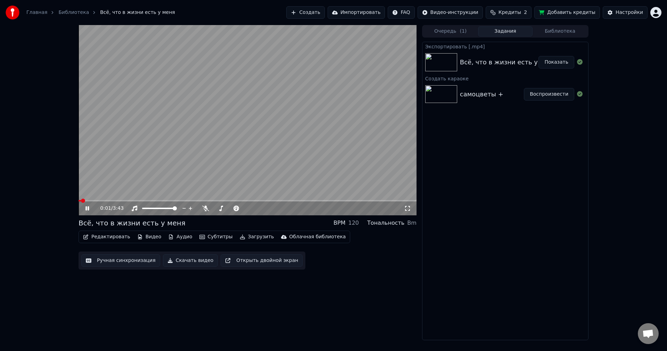
click at [86, 208] on icon at bounding box center [86, 208] width 3 height 4
click at [473, 96] on div "самоцветы +" at bounding box center [481, 94] width 43 height 10
click at [432, 95] on img at bounding box center [441, 94] width 32 height 18
